Goal: Check status: Check status

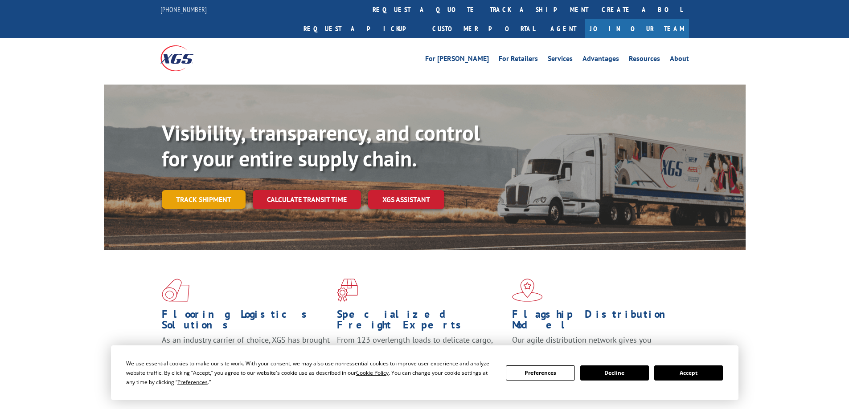
click at [198, 190] on link "Track shipment" at bounding box center [204, 199] width 84 height 19
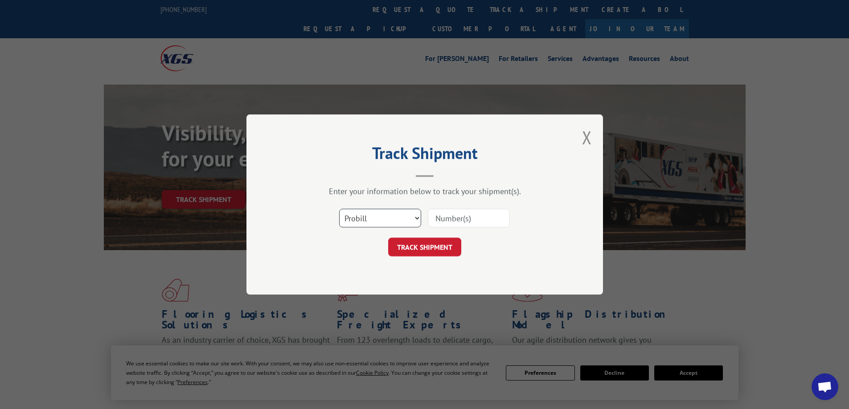
click at [387, 215] on select "Select category... Probill BOL PO" at bounding box center [380, 218] width 82 height 19
select select "po"
click at [339, 209] on select "Select category... Probill BOL PO" at bounding box center [380, 218] width 82 height 19
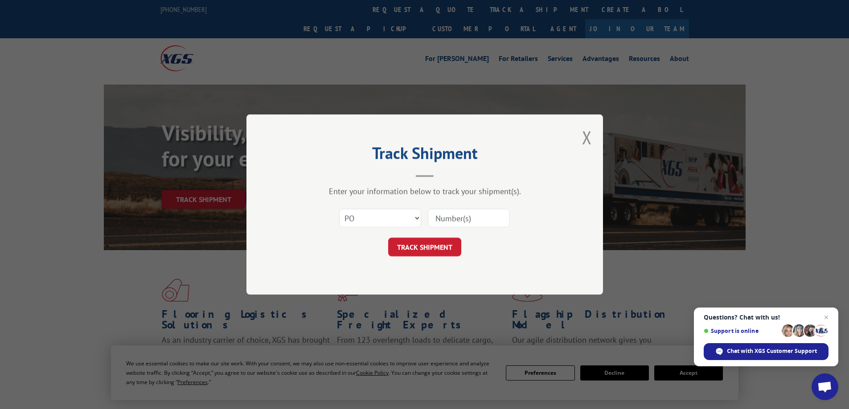
paste input "81446724"
type input "81446724"
click at [444, 242] on button "TRACK SHIPMENT" at bounding box center [424, 247] width 73 height 19
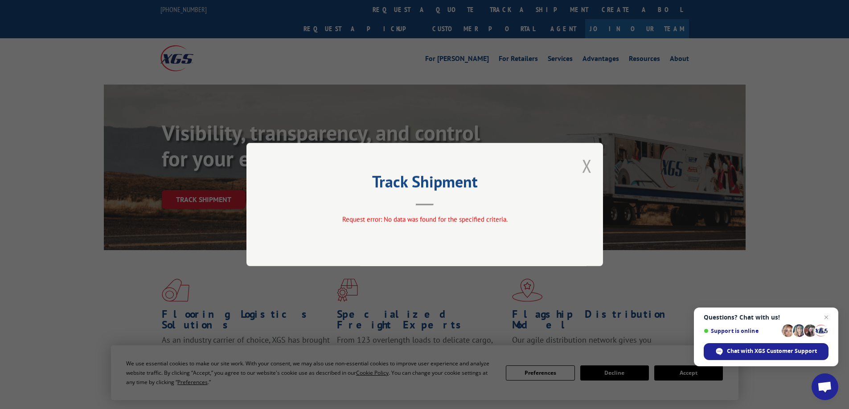
click at [588, 164] on button "Close modal" at bounding box center [587, 166] width 10 height 24
